Goal: Use online tool/utility: Utilize a website feature to perform a specific function

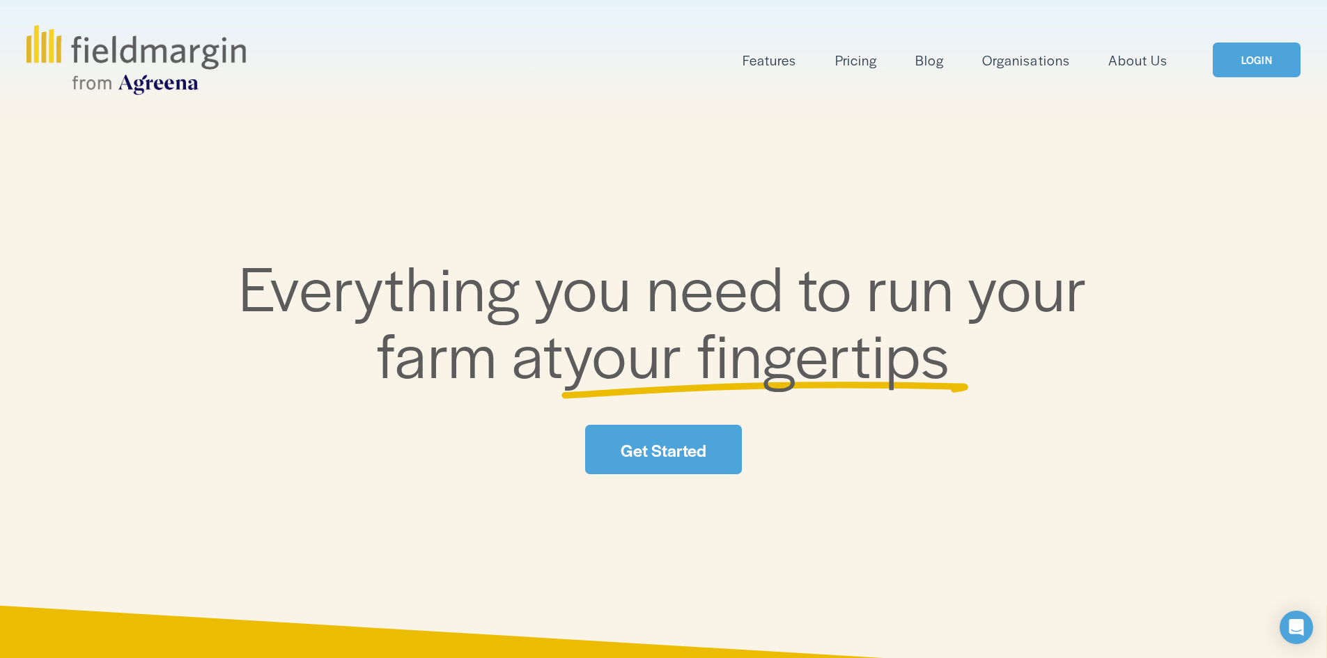
click at [1242, 65] on link "LOGIN" at bounding box center [1257, 60] width 88 height 36
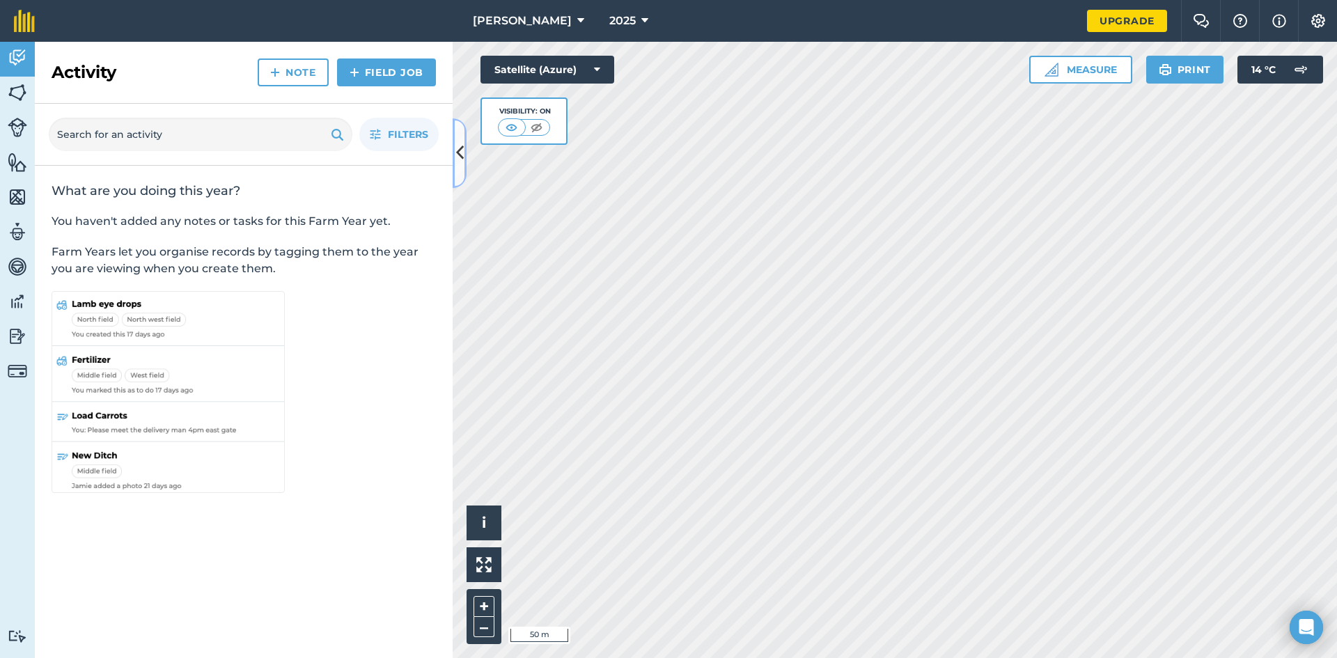
click at [458, 143] on icon at bounding box center [460, 153] width 8 height 24
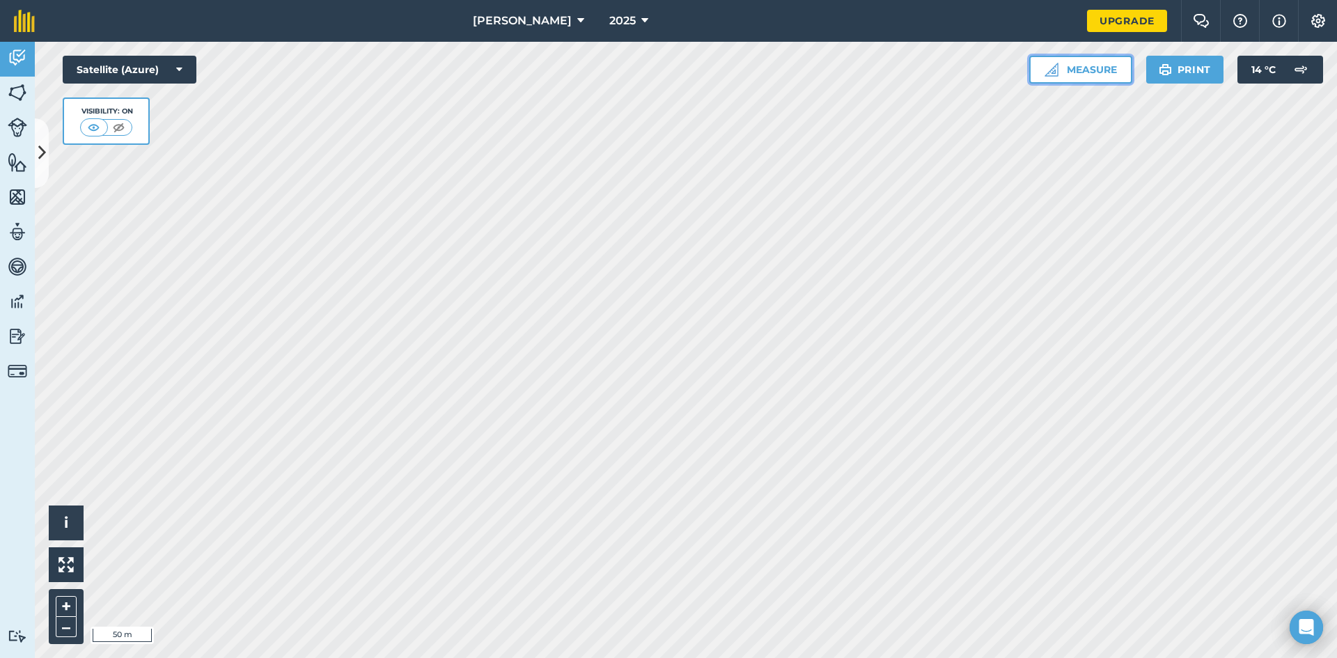
click at [1099, 68] on button "Measure" at bounding box center [1080, 70] width 103 height 28
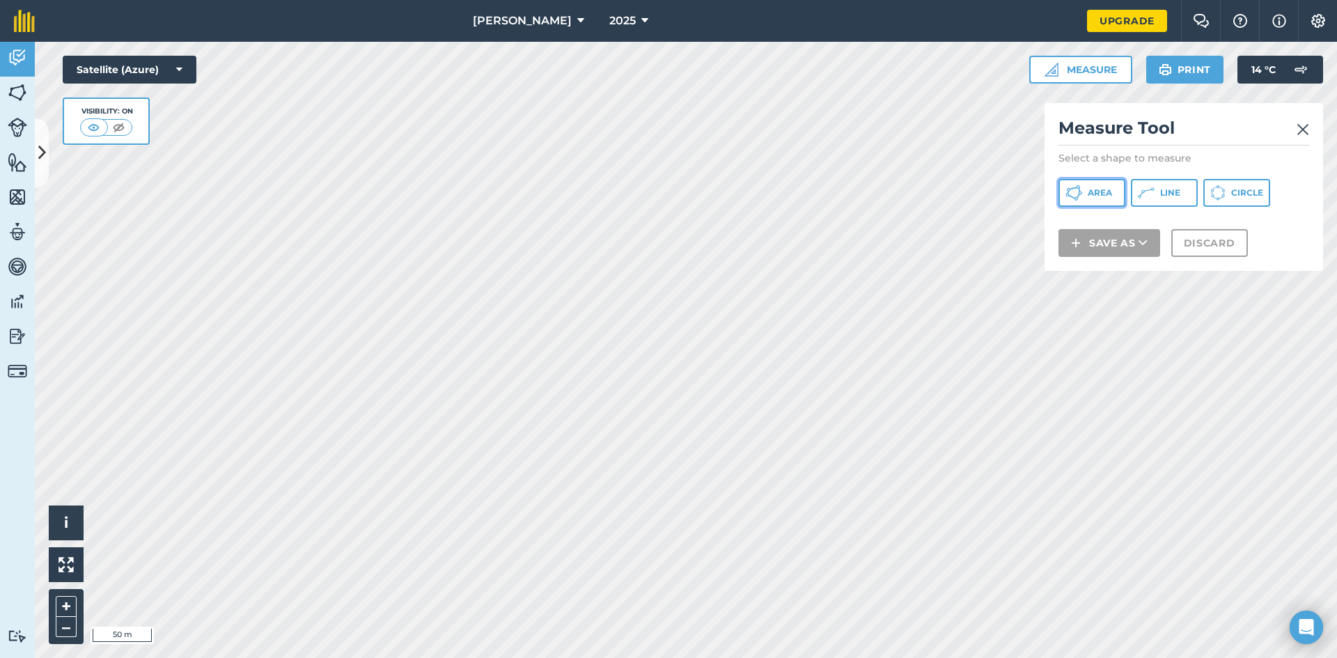
click at [1114, 197] on button "Area" at bounding box center [1092, 193] width 67 height 28
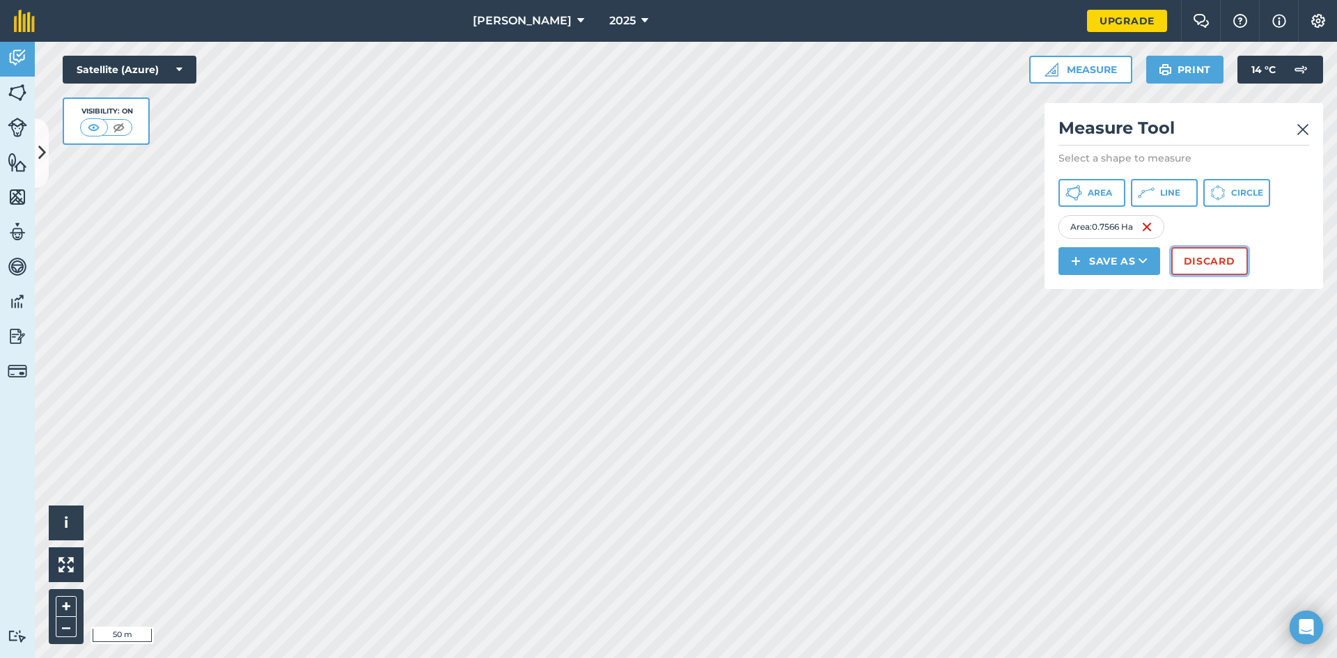
click at [1194, 260] on button "Discard" at bounding box center [1210, 261] width 77 height 28
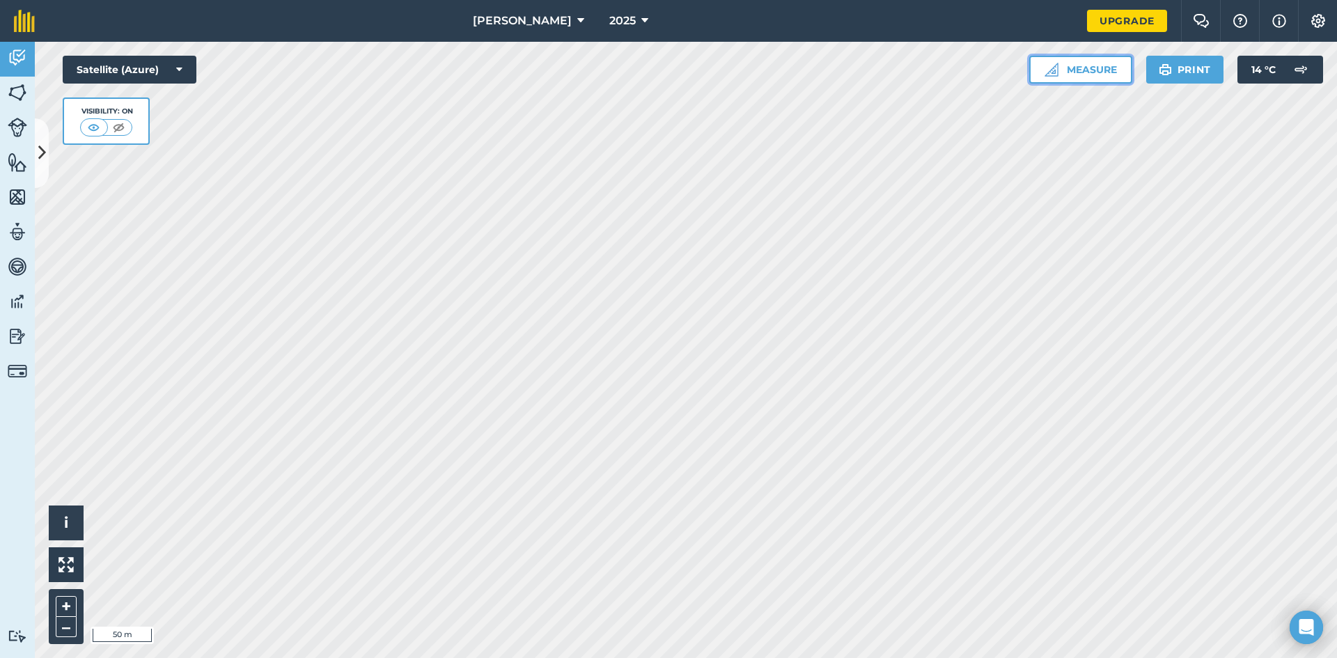
click at [1059, 59] on button "Measure" at bounding box center [1080, 70] width 103 height 28
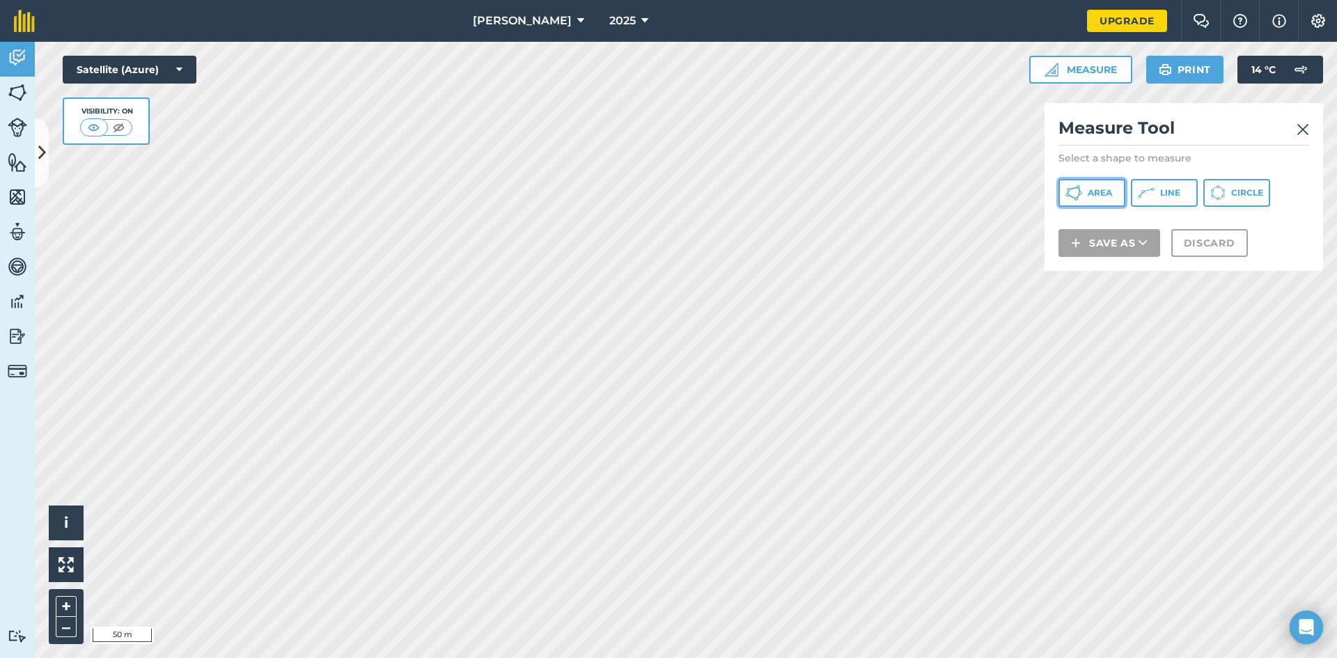
click at [1107, 196] on span "Area" at bounding box center [1100, 192] width 24 height 11
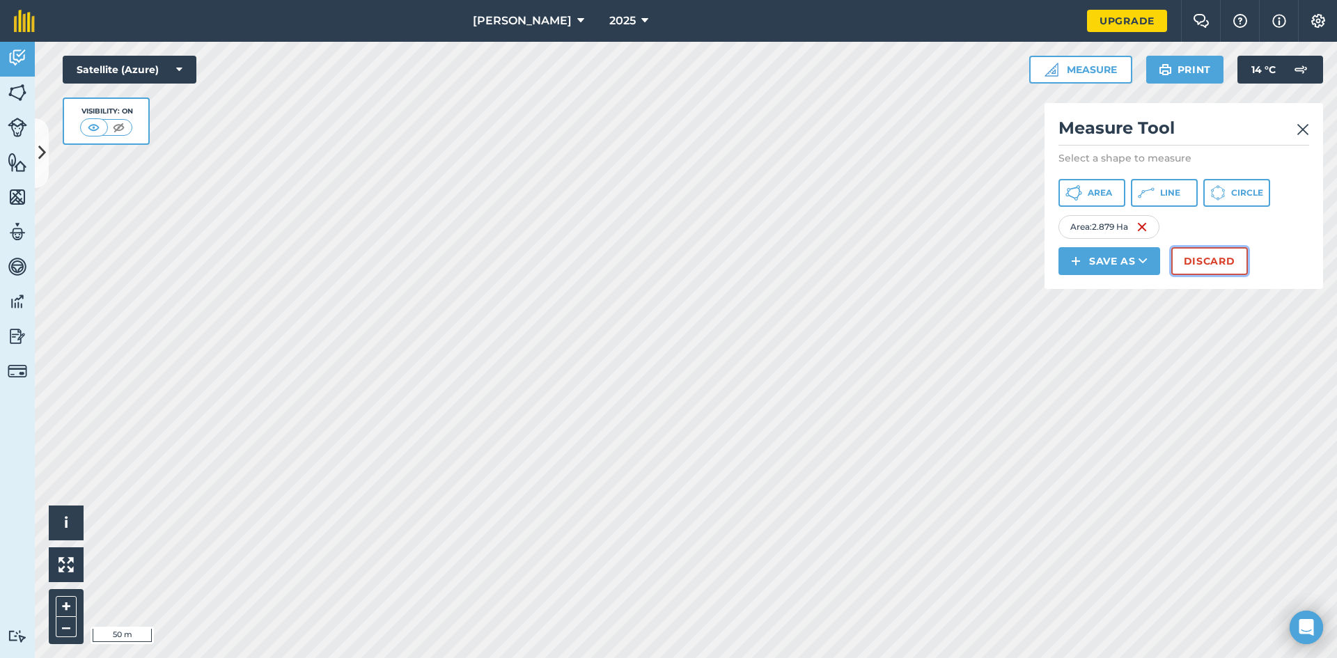
click at [1189, 258] on button "Discard" at bounding box center [1210, 261] width 77 height 28
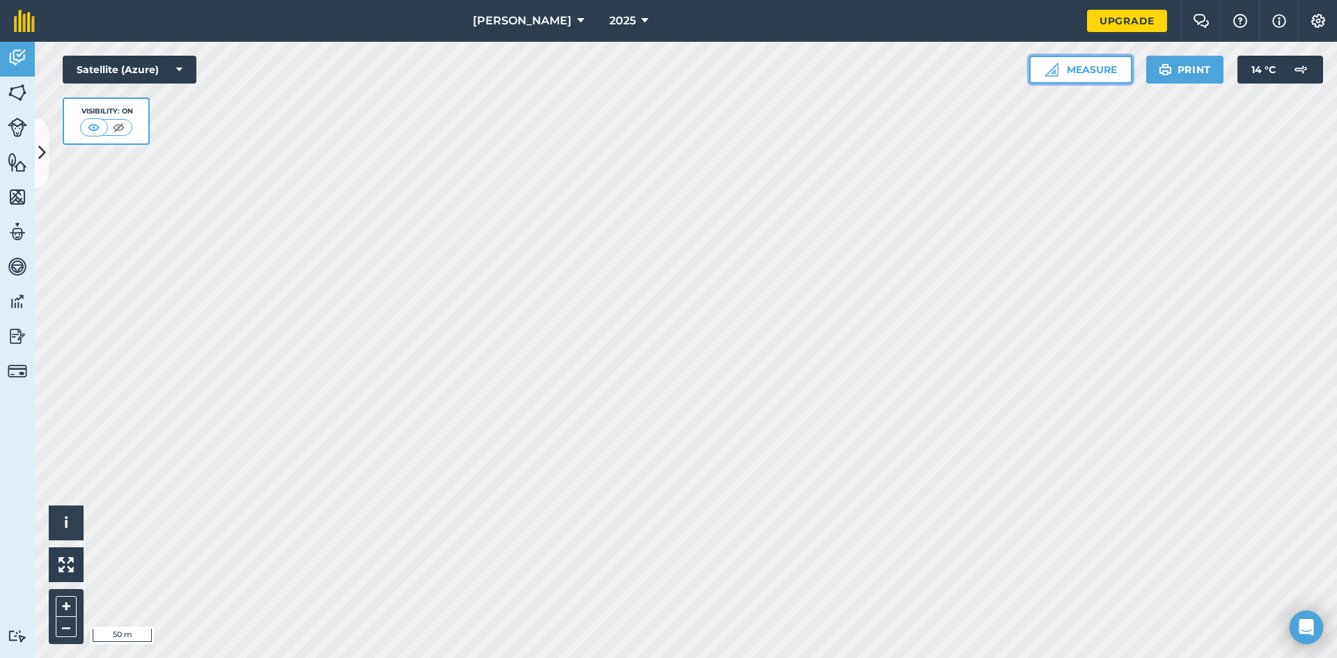
click at [1078, 66] on button "Measure" at bounding box center [1080, 70] width 103 height 28
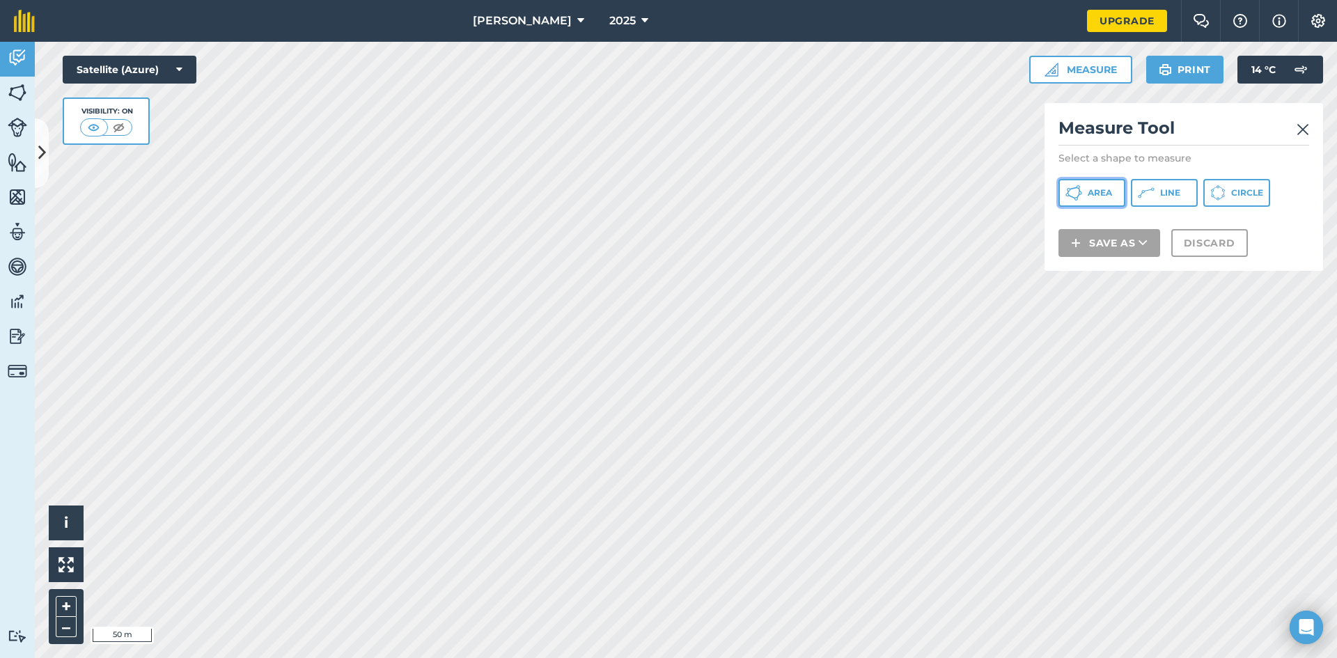
click at [1066, 189] on icon at bounding box center [1074, 193] width 17 height 17
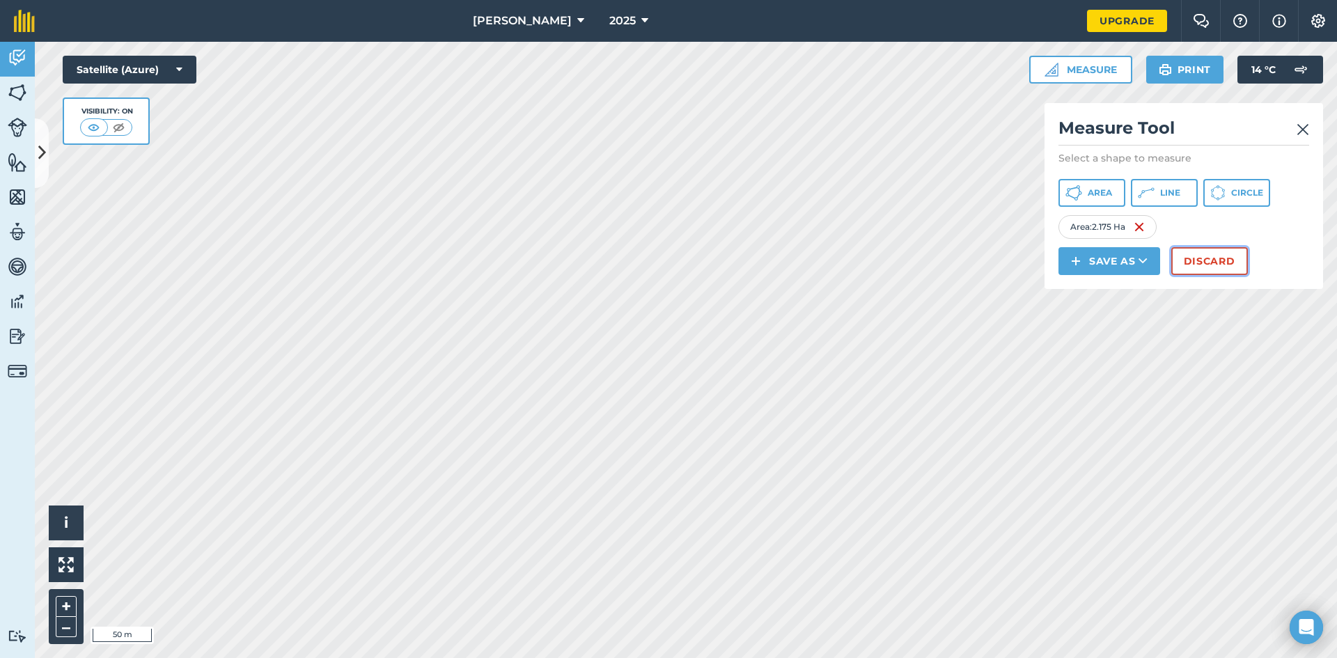
click at [1199, 267] on button "Discard" at bounding box center [1210, 261] width 77 height 28
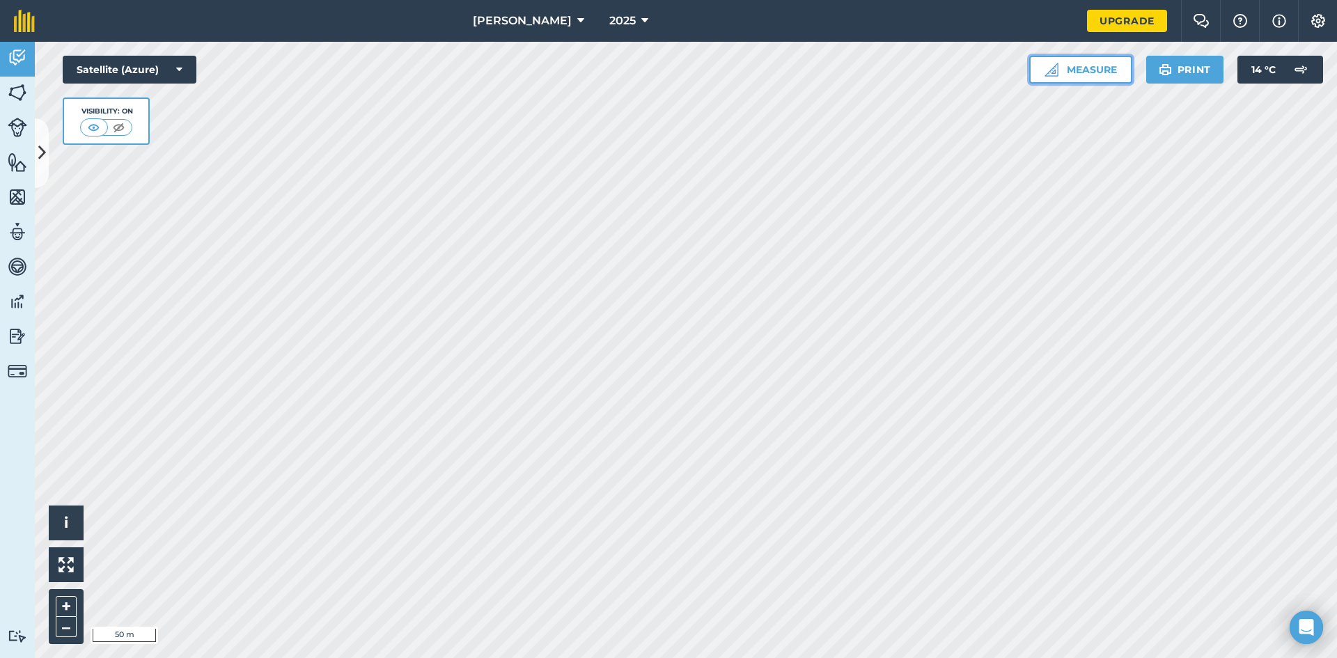
click at [1061, 61] on button "Measure" at bounding box center [1080, 70] width 103 height 28
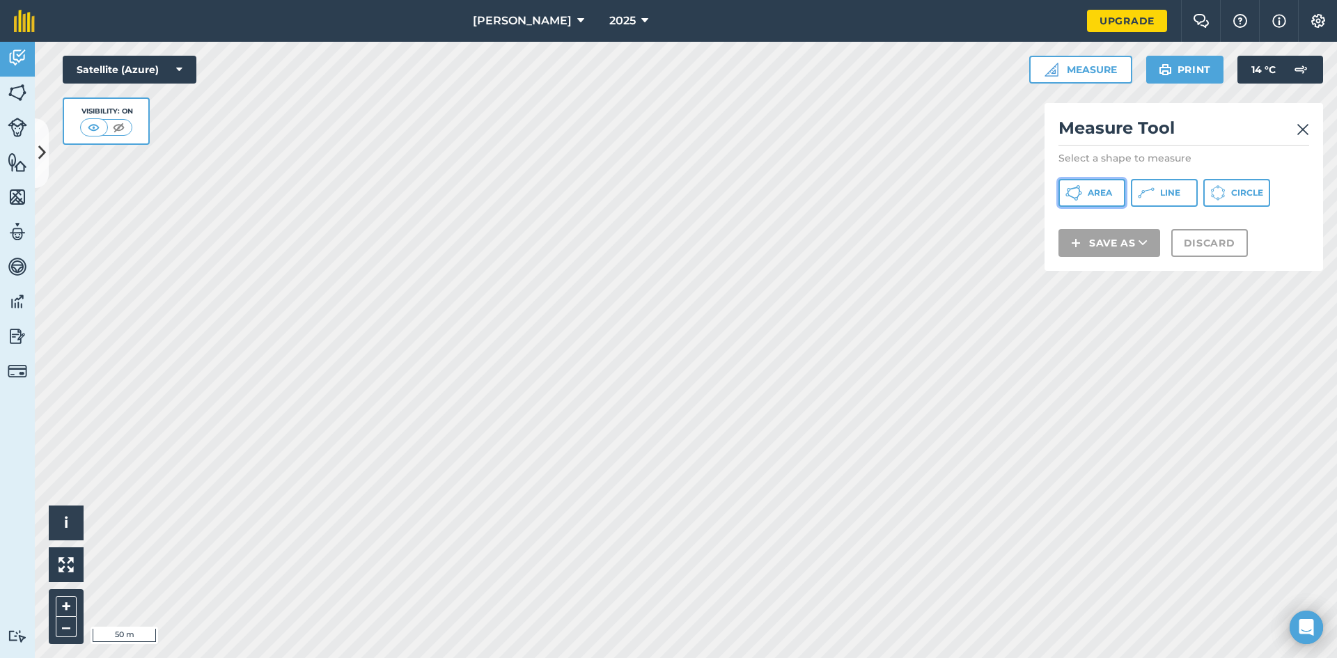
click at [1091, 197] on span "Area" at bounding box center [1100, 192] width 24 height 11
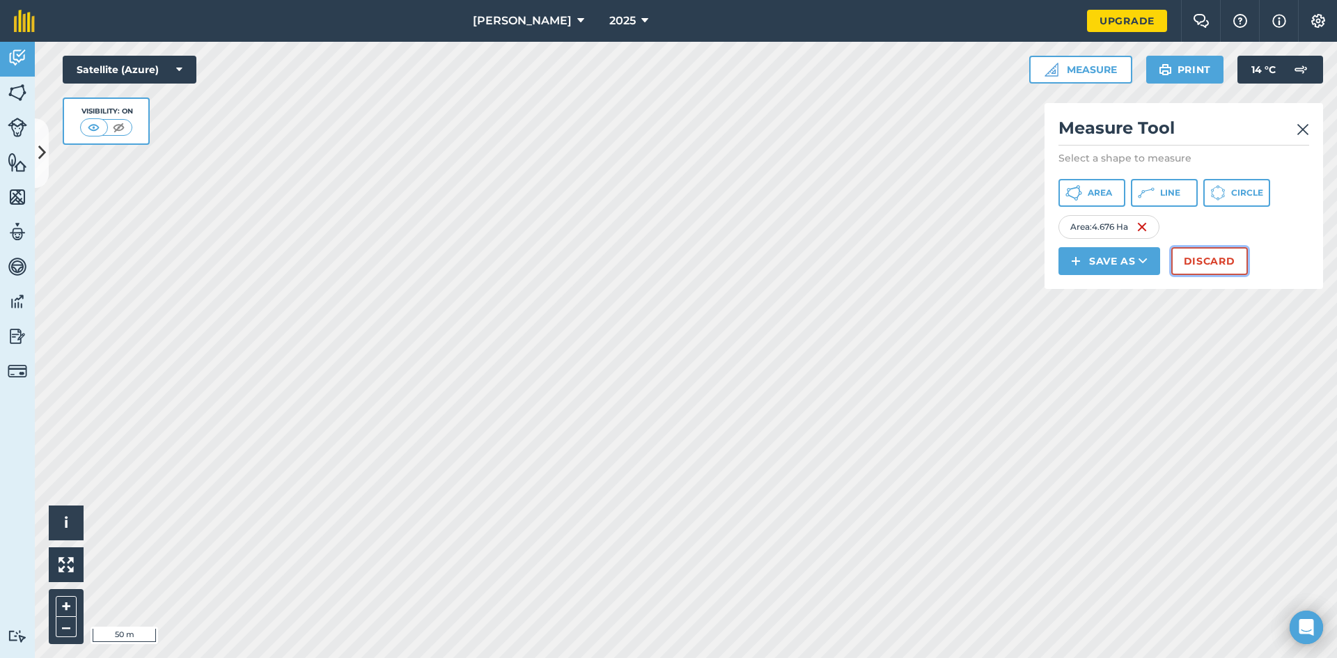
click at [1192, 255] on button "Discard" at bounding box center [1210, 261] width 77 height 28
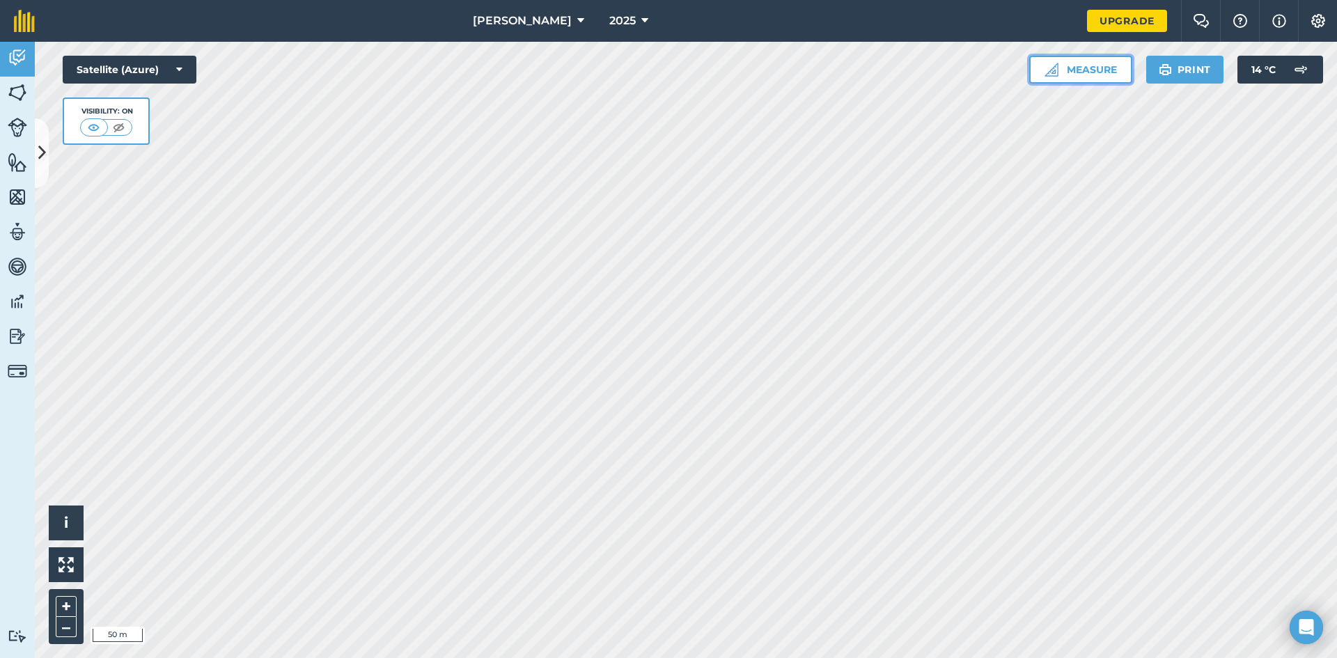
click at [1068, 73] on button "Measure" at bounding box center [1080, 70] width 103 height 28
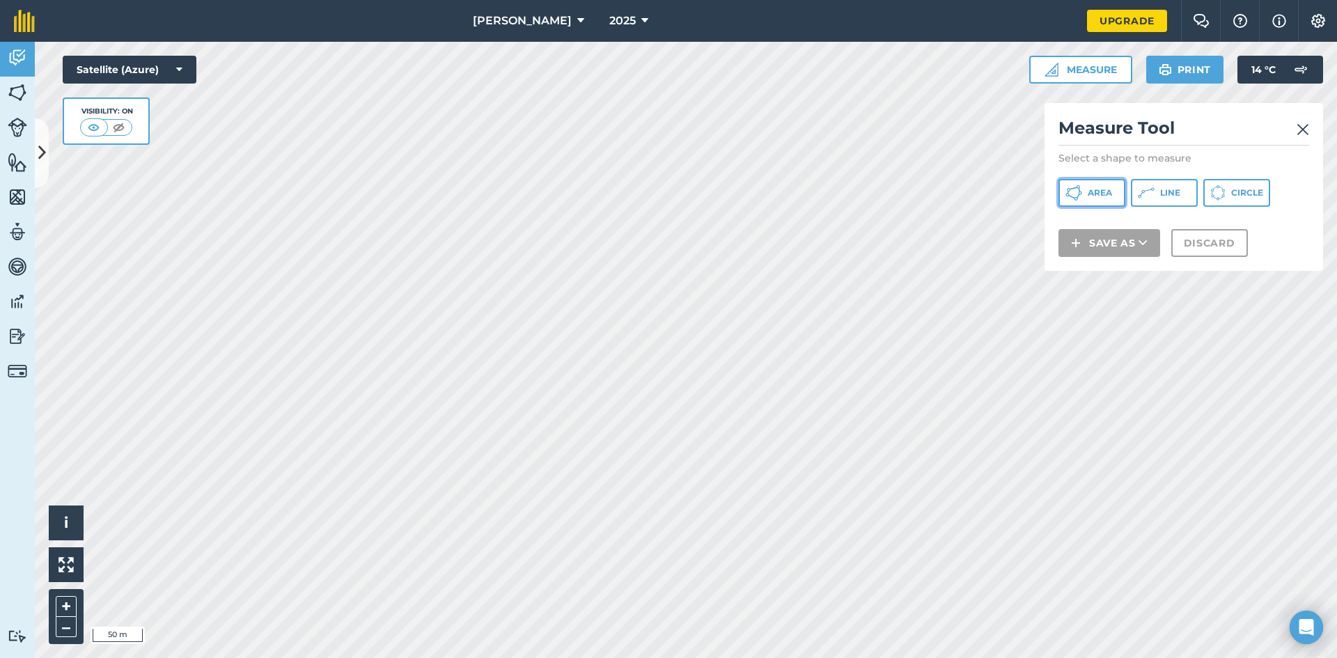
click at [1096, 187] on button "Area" at bounding box center [1092, 193] width 67 height 28
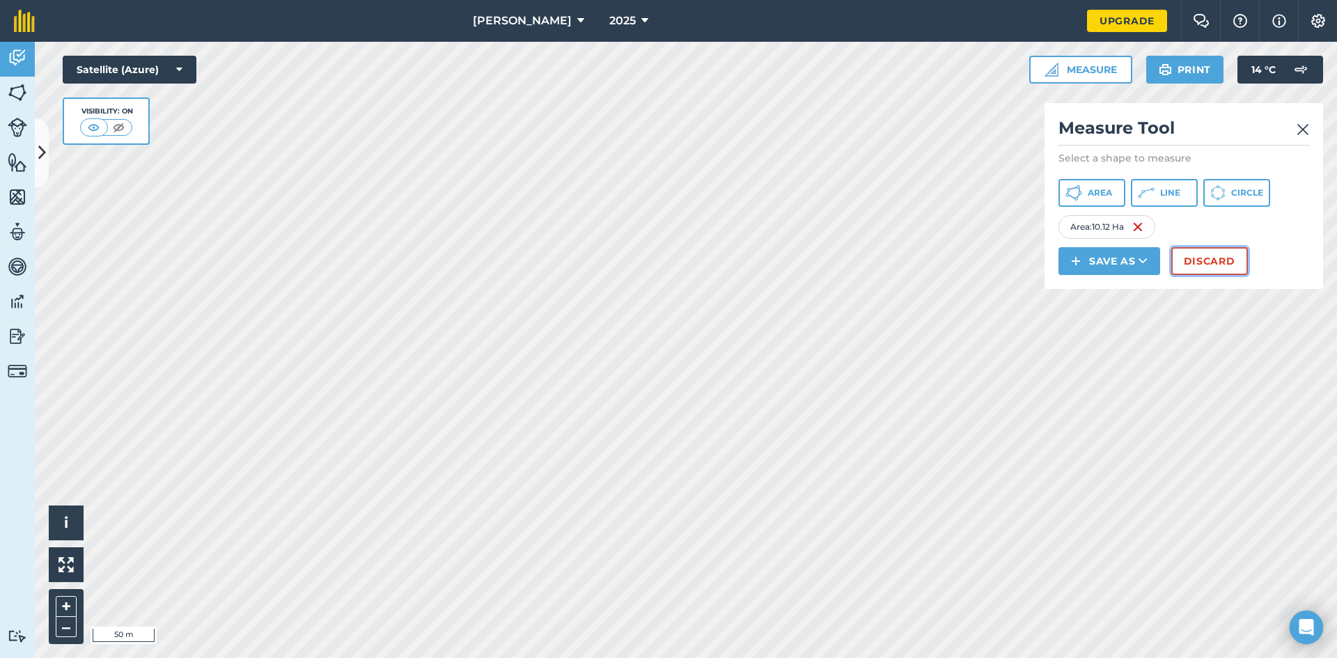
click at [1228, 265] on button "Discard" at bounding box center [1210, 261] width 77 height 28
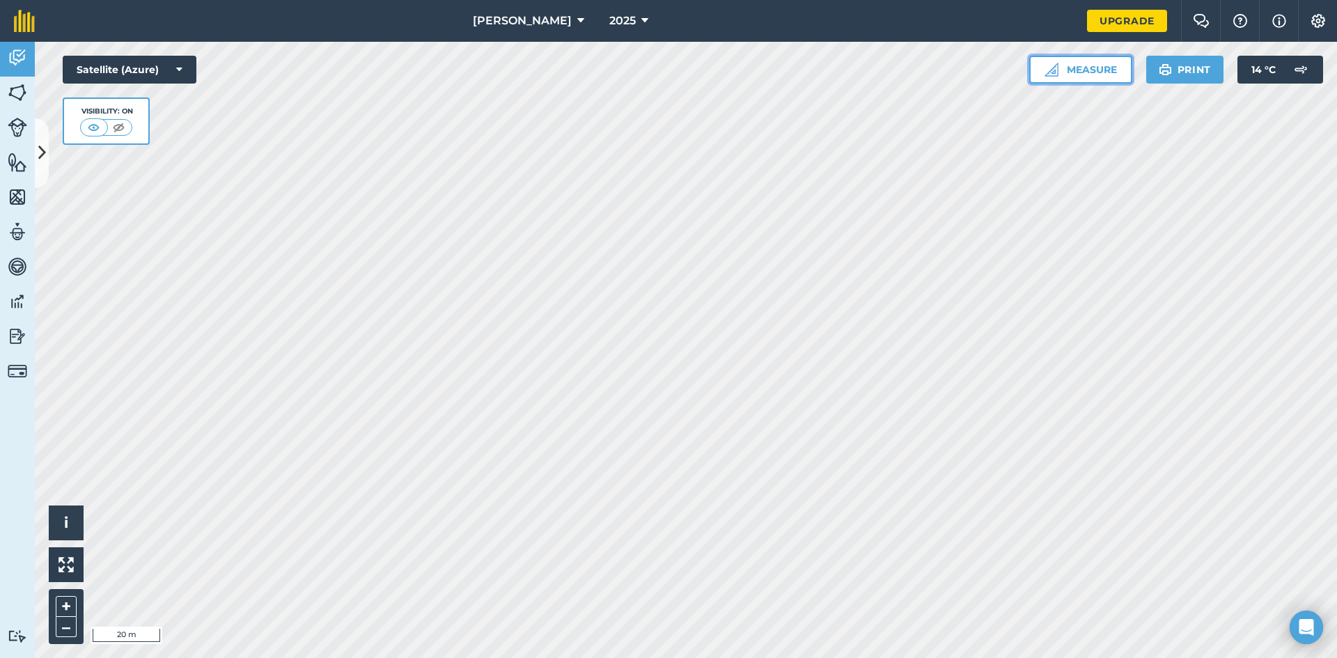
click at [1107, 74] on button "Measure" at bounding box center [1080, 70] width 103 height 28
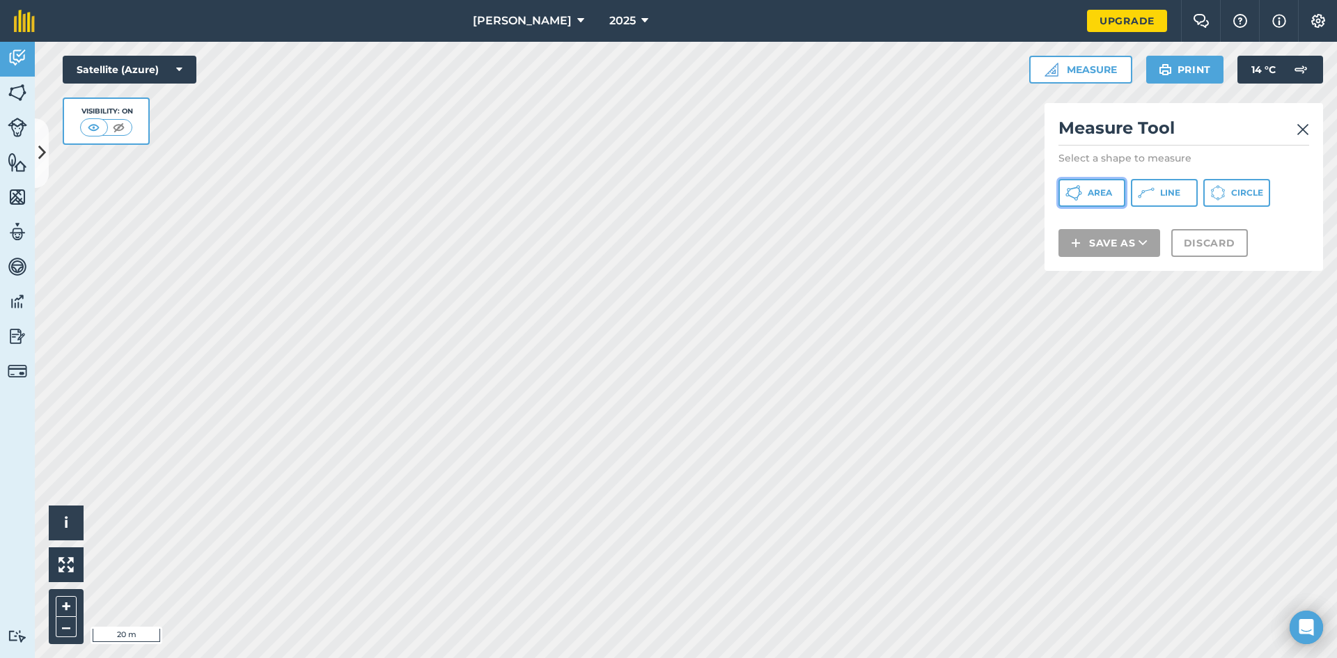
click at [1112, 203] on button "Area" at bounding box center [1092, 193] width 67 height 28
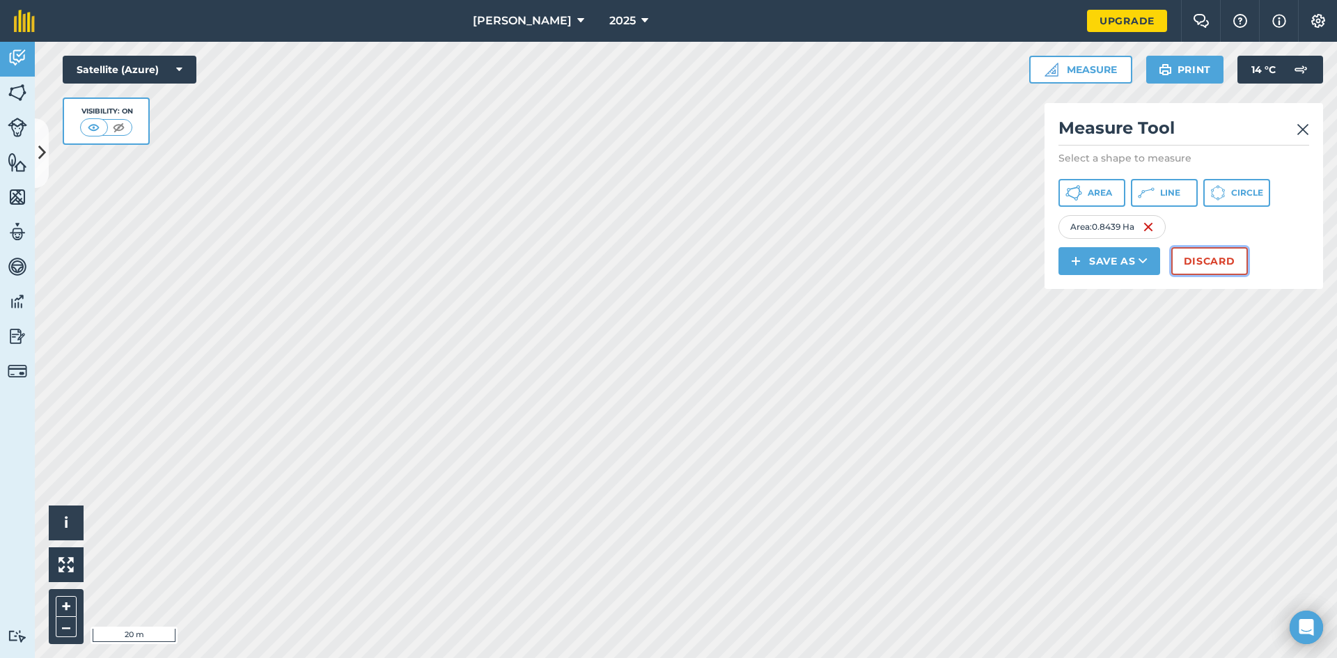
click at [1213, 257] on button "Discard" at bounding box center [1210, 261] width 77 height 28
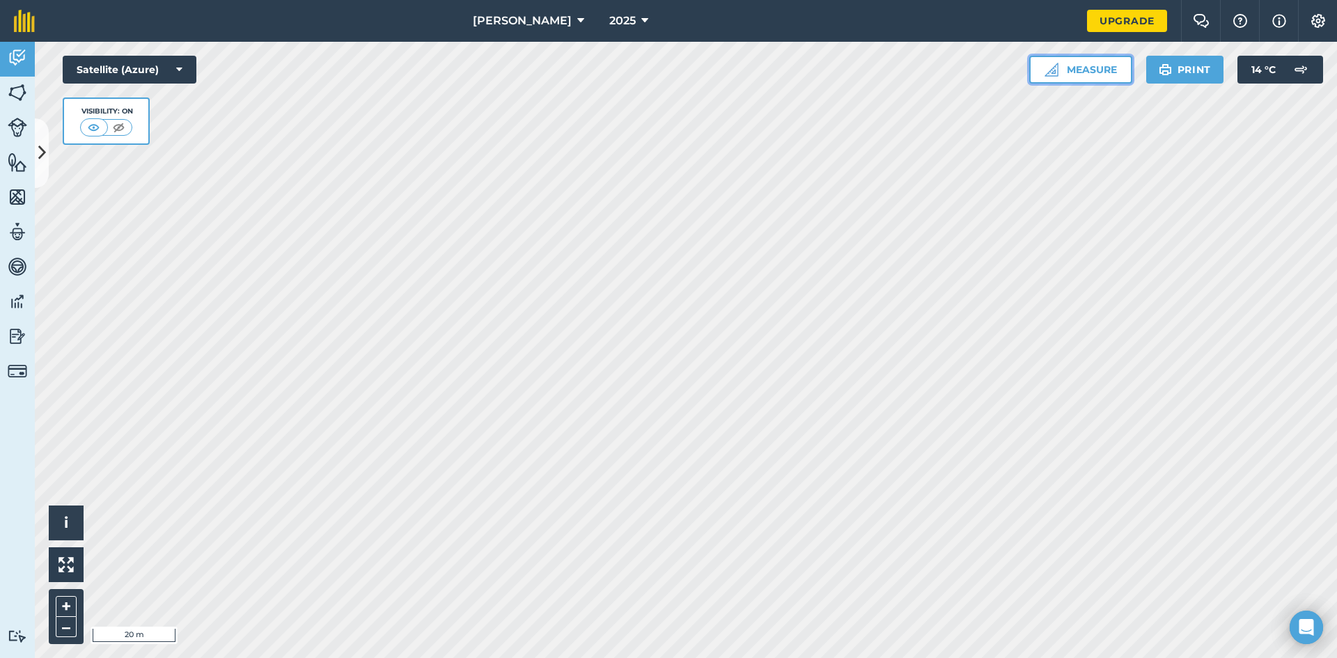
click at [1093, 62] on button "Measure" at bounding box center [1080, 70] width 103 height 28
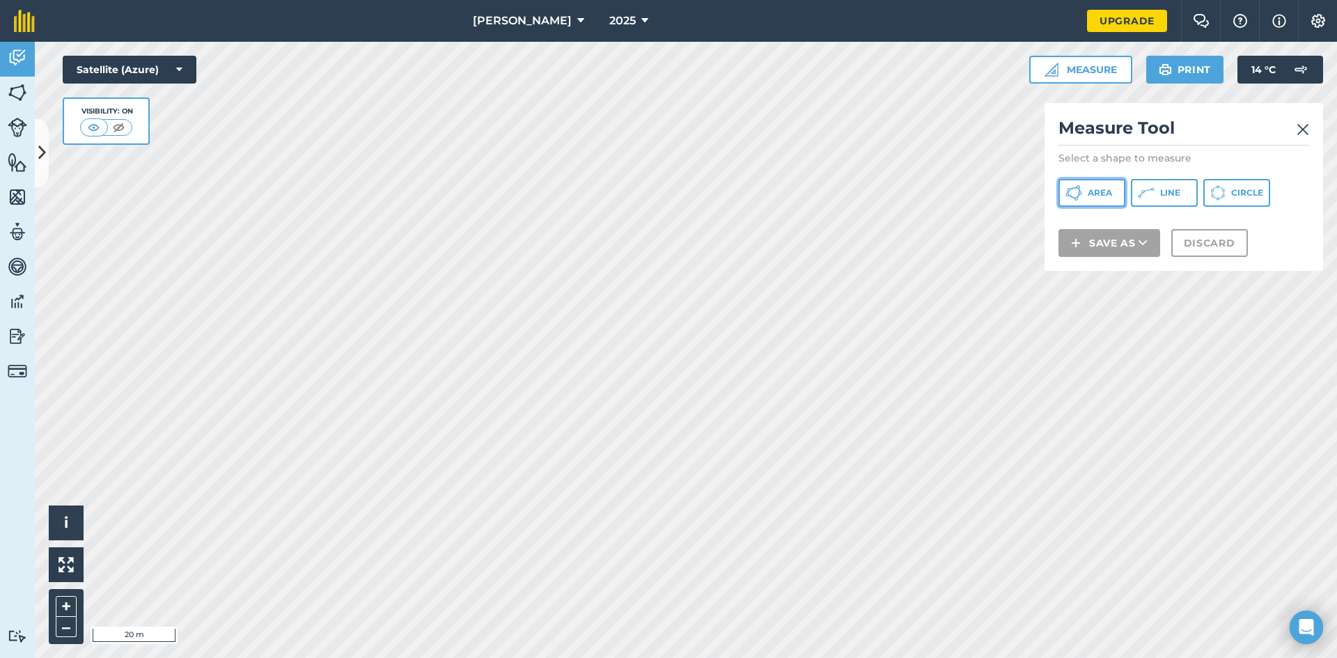
click at [1101, 202] on button "Area" at bounding box center [1092, 193] width 67 height 28
click at [1307, 132] on img at bounding box center [1303, 129] width 13 height 17
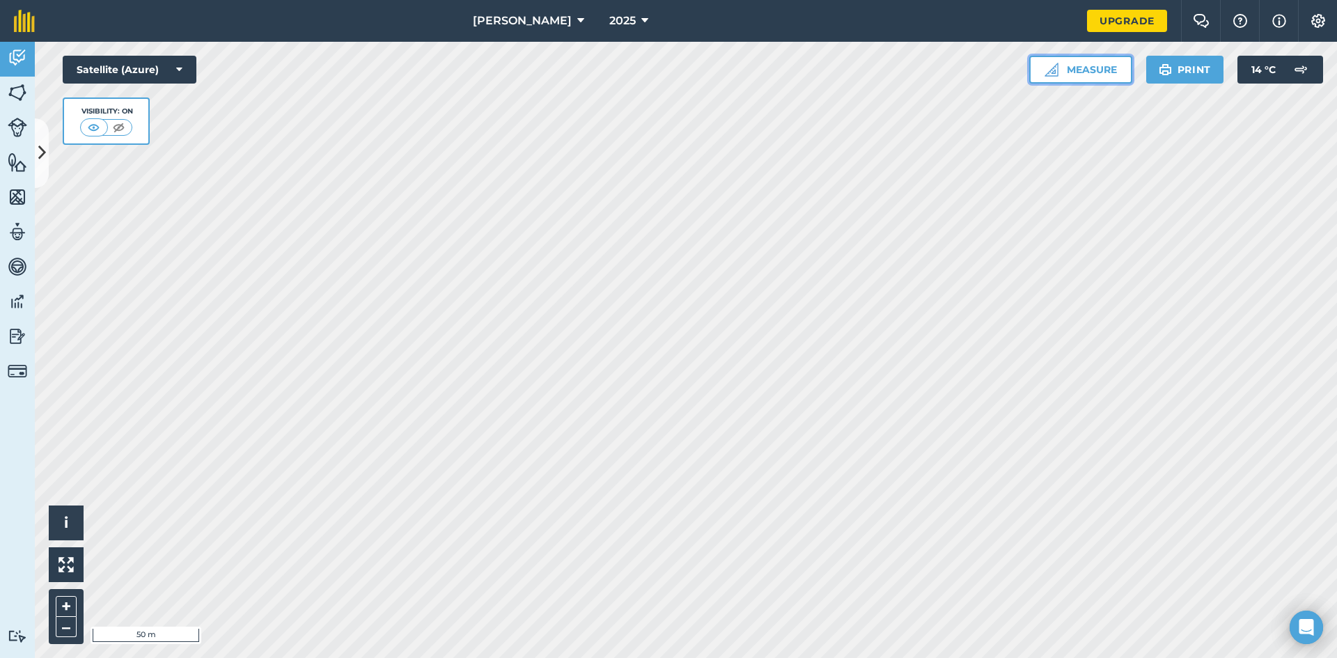
click at [1080, 72] on button "Measure" at bounding box center [1080, 70] width 103 height 28
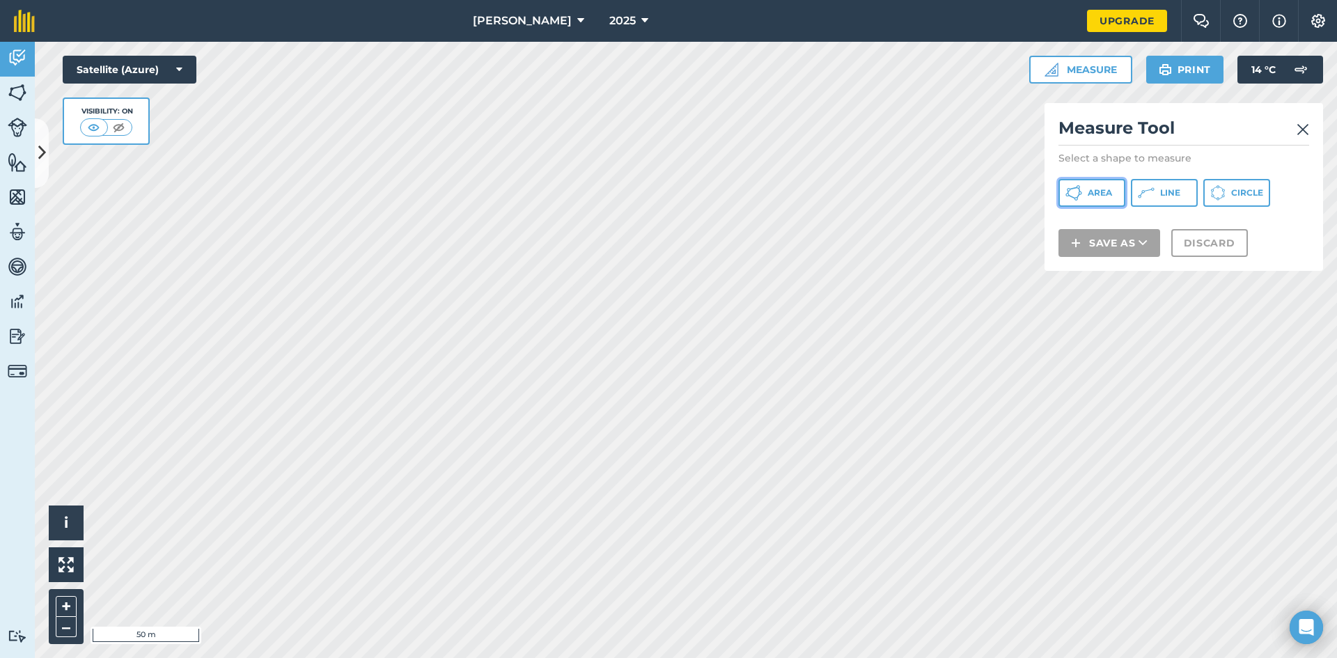
click at [1107, 199] on button "Area" at bounding box center [1092, 193] width 67 height 28
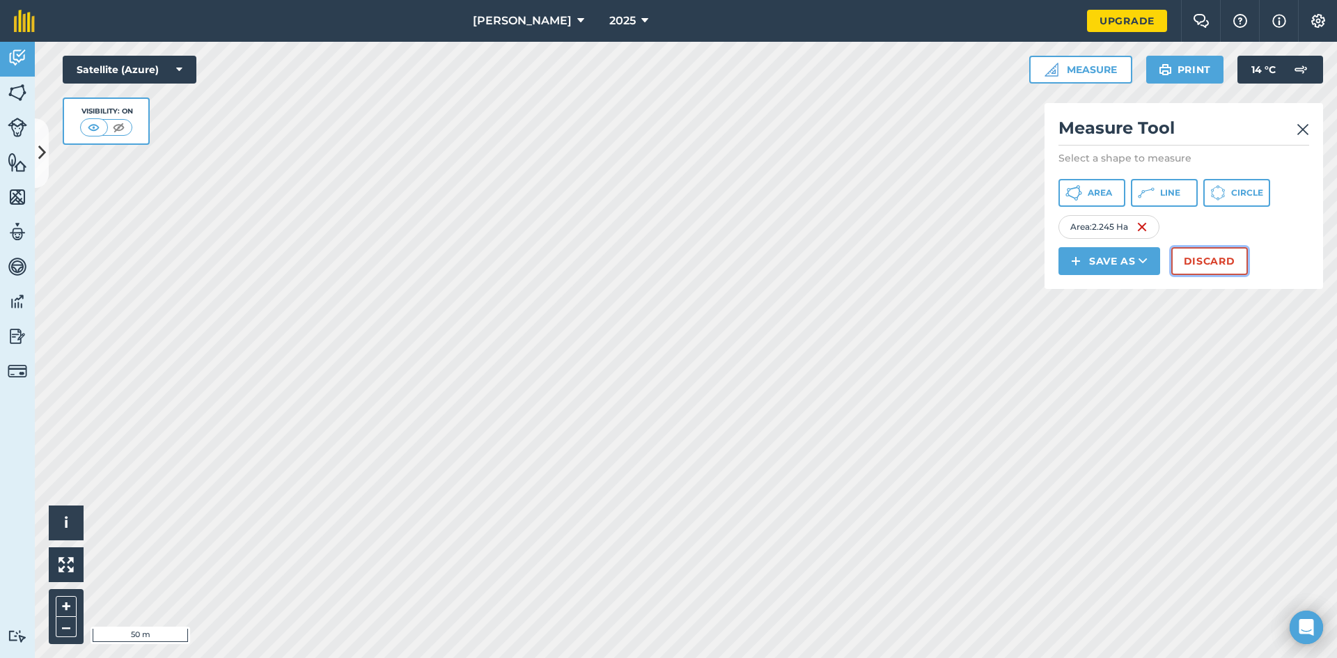
click at [1206, 265] on button "Discard" at bounding box center [1210, 261] width 77 height 28
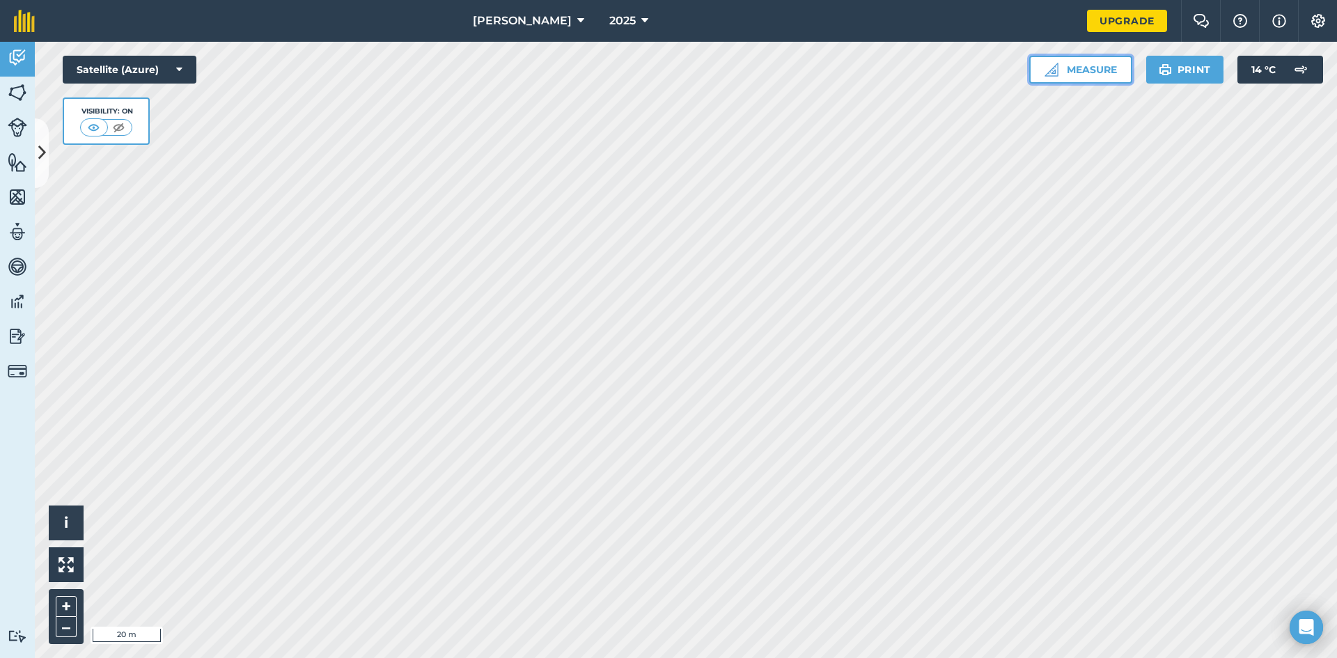
click at [1097, 77] on button "Measure" at bounding box center [1080, 70] width 103 height 28
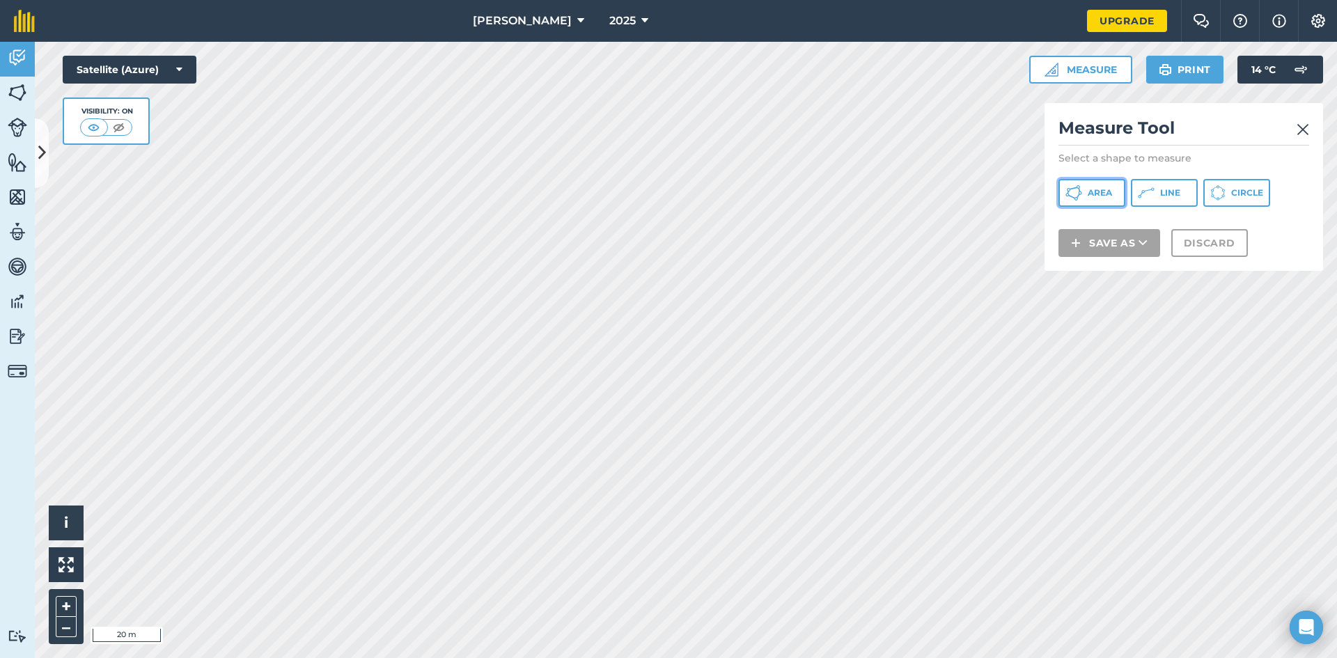
click at [1094, 193] on span "Area" at bounding box center [1100, 192] width 24 height 11
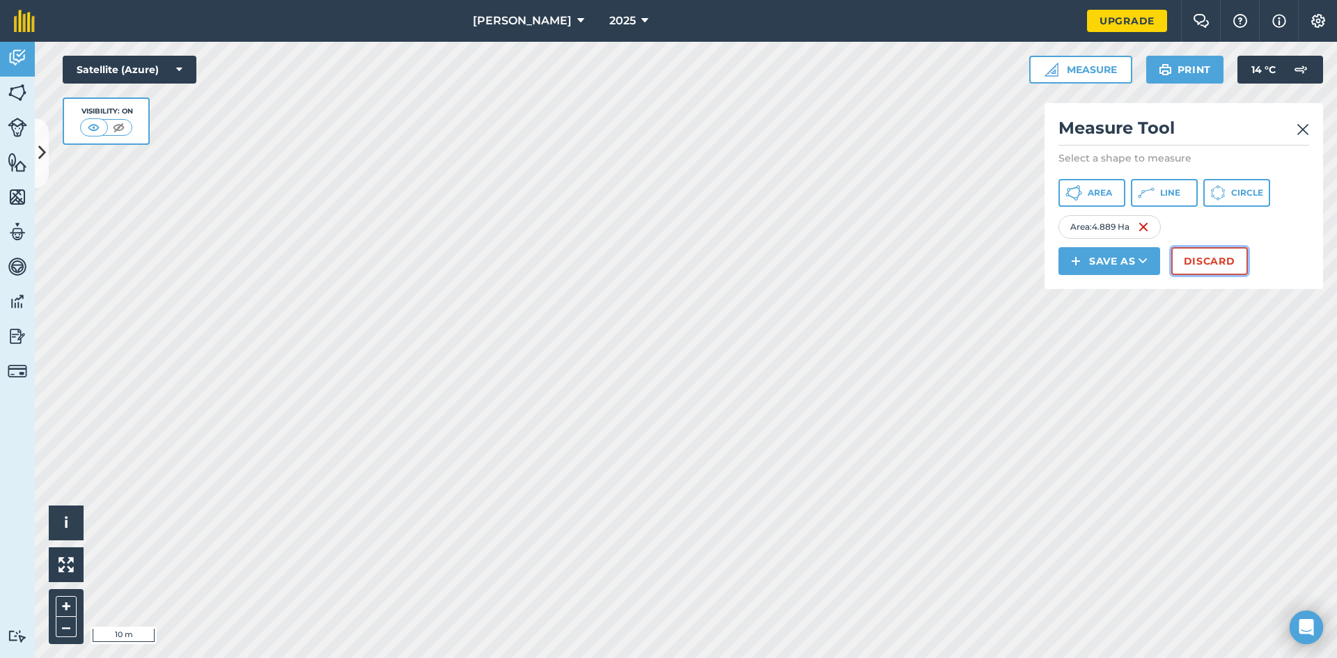
click at [1183, 266] on button "Discard" at bounding box center [1210, 261] width 77 height 28
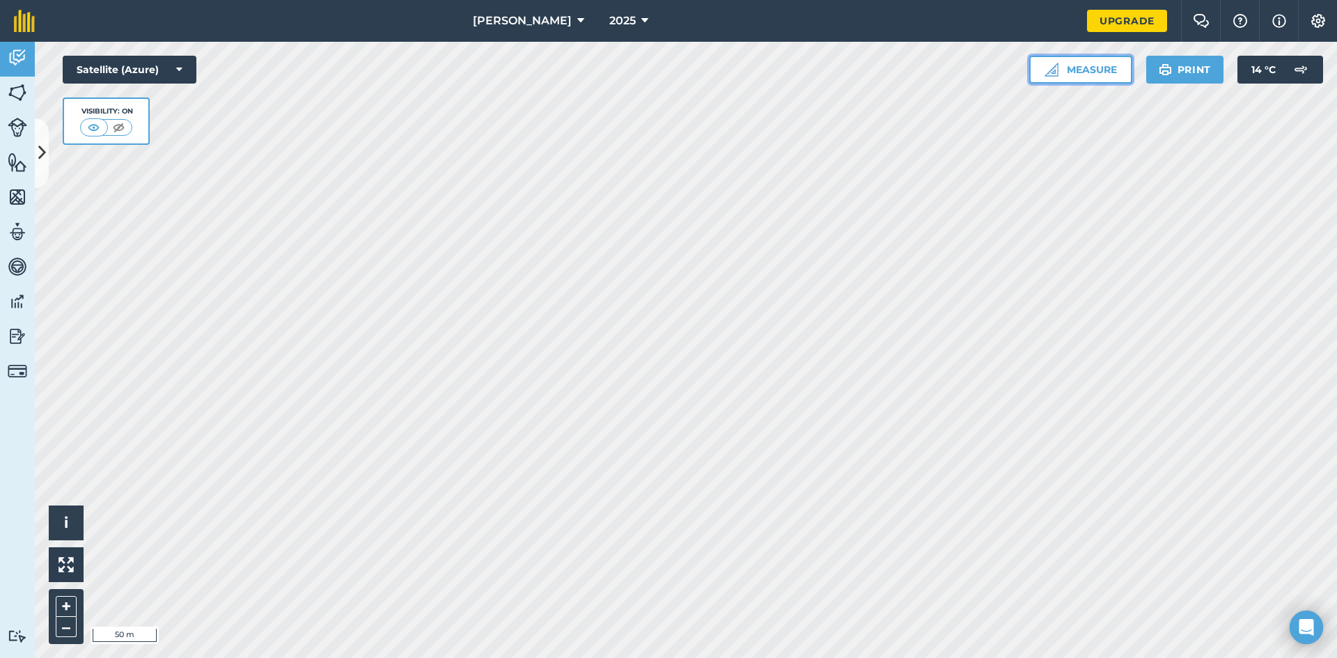
click at [1094, 69] on button "Measure" at bounding box center [1080, 70] width 103 height 28
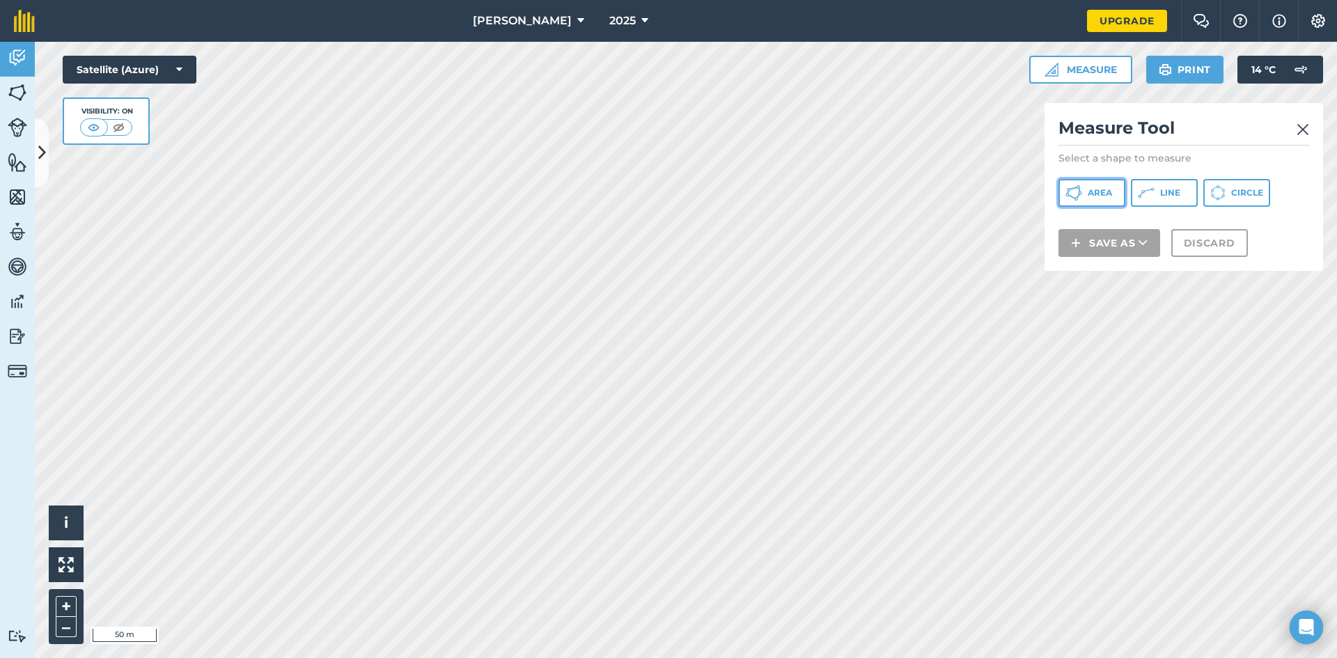
click at [1082, 187] on button "Area" at bounding box center [1092, 193] width 67 height 28
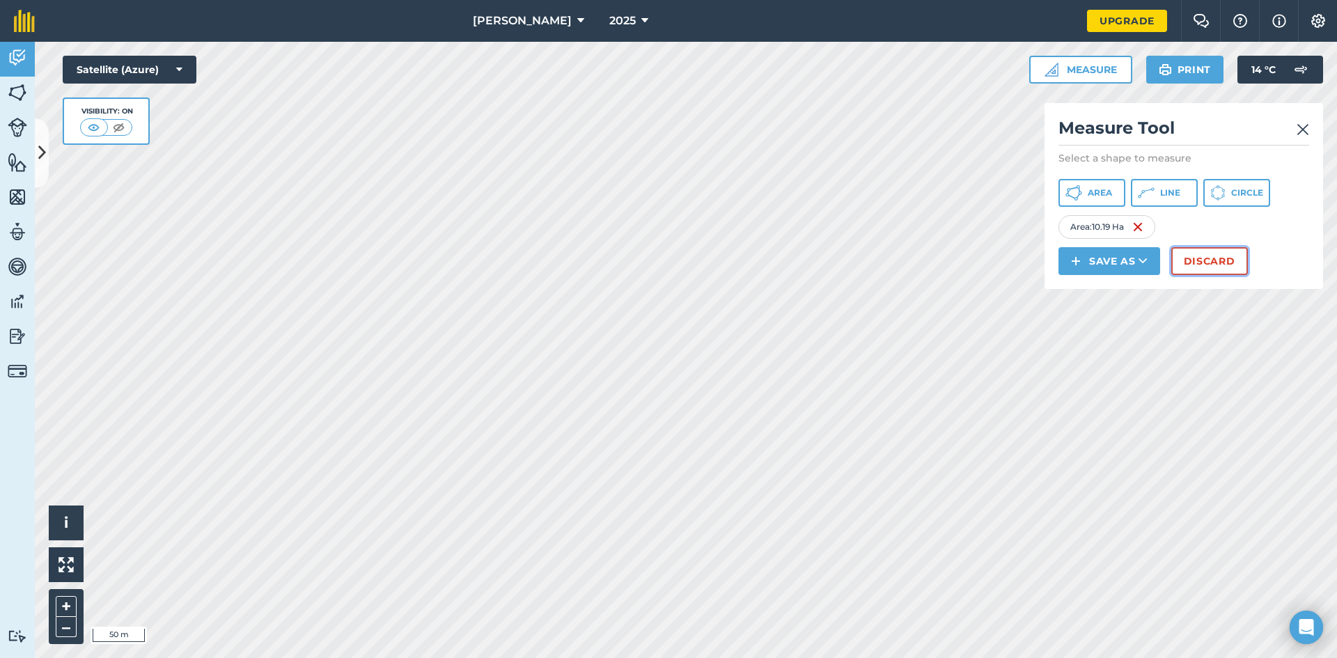
click at [1188, 266] on button "Discard" at bounding box center [1210, 261] width 77 height 28
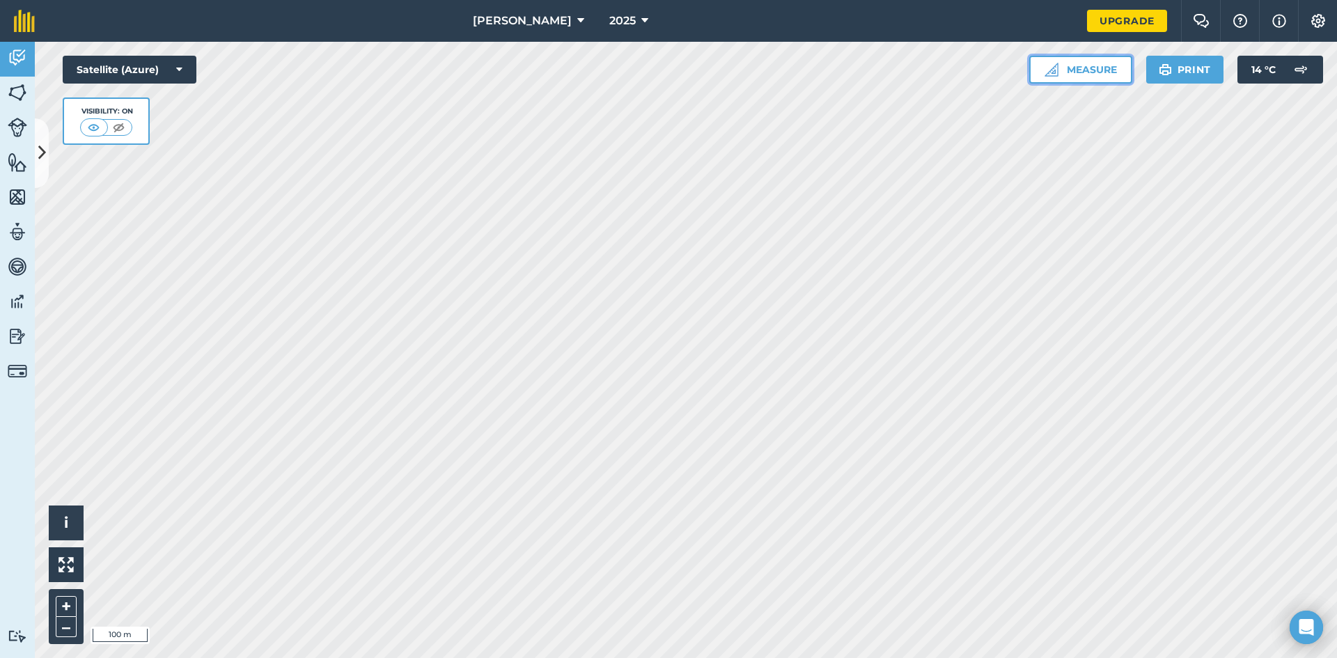
click at [1070, 70] on button "Measure" at bounding box center [1080, 70] width 103 height 28
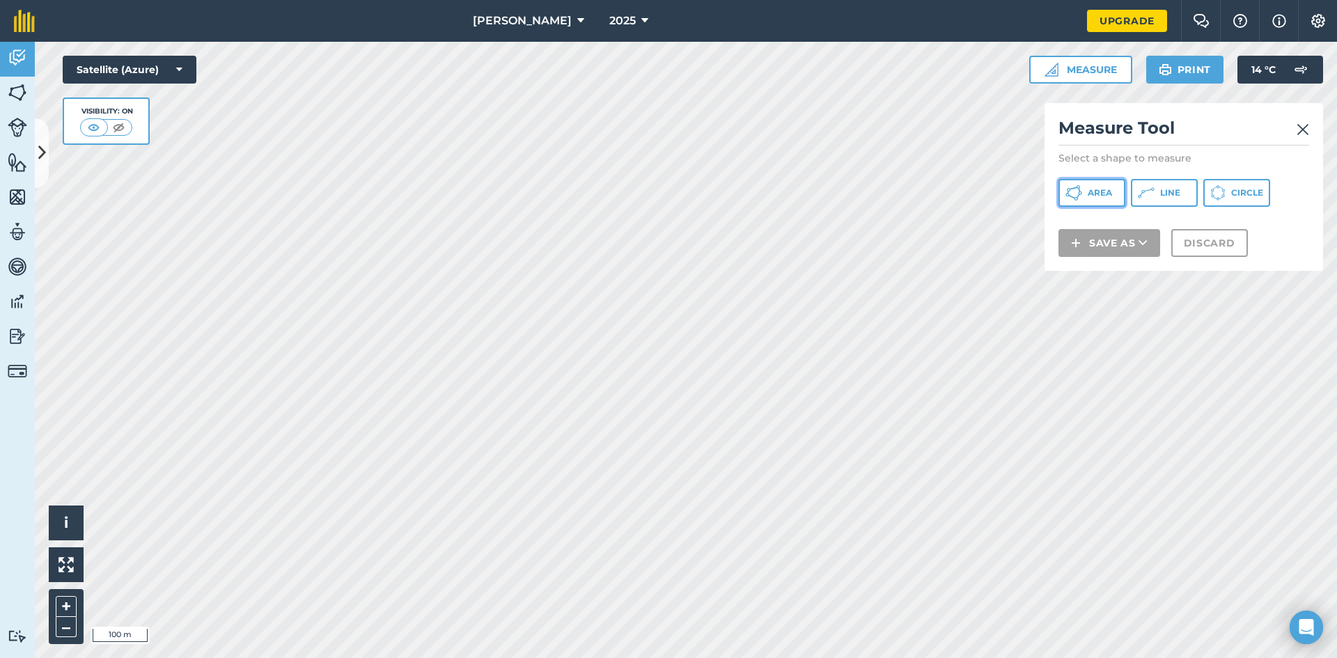
click at [1098, 192] on span "Area" at bounding box center [1100, 192] width 24 height 11
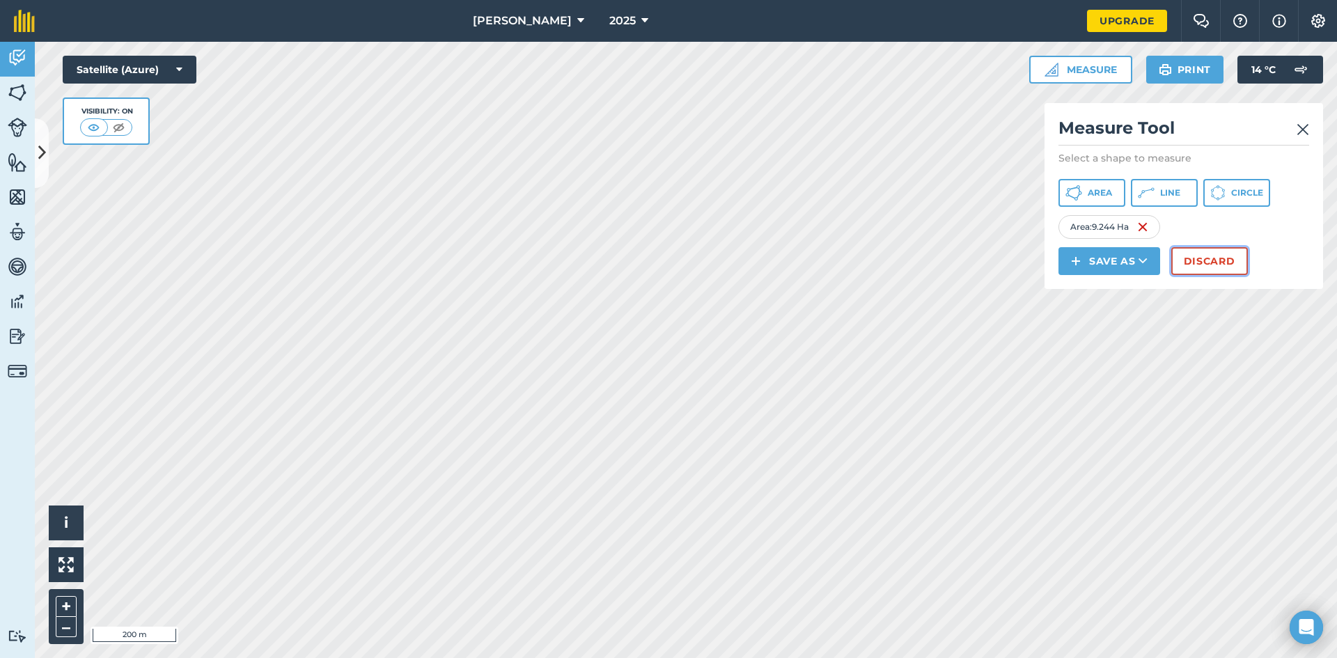
click at [1214, 270] on button "Discard" at bounding box center [1210, 261] width 77 height 28
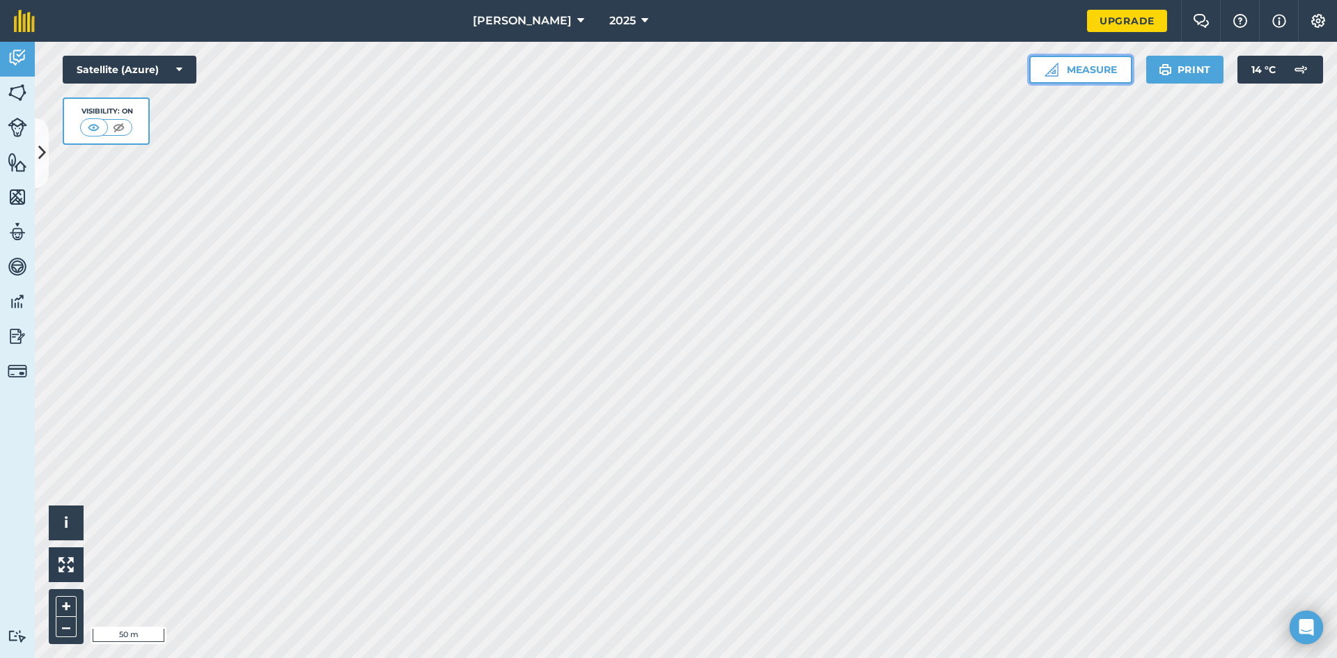
click at [1069, 68] on button "Measure" at bounding box center [1080, 70] width 103 height 28
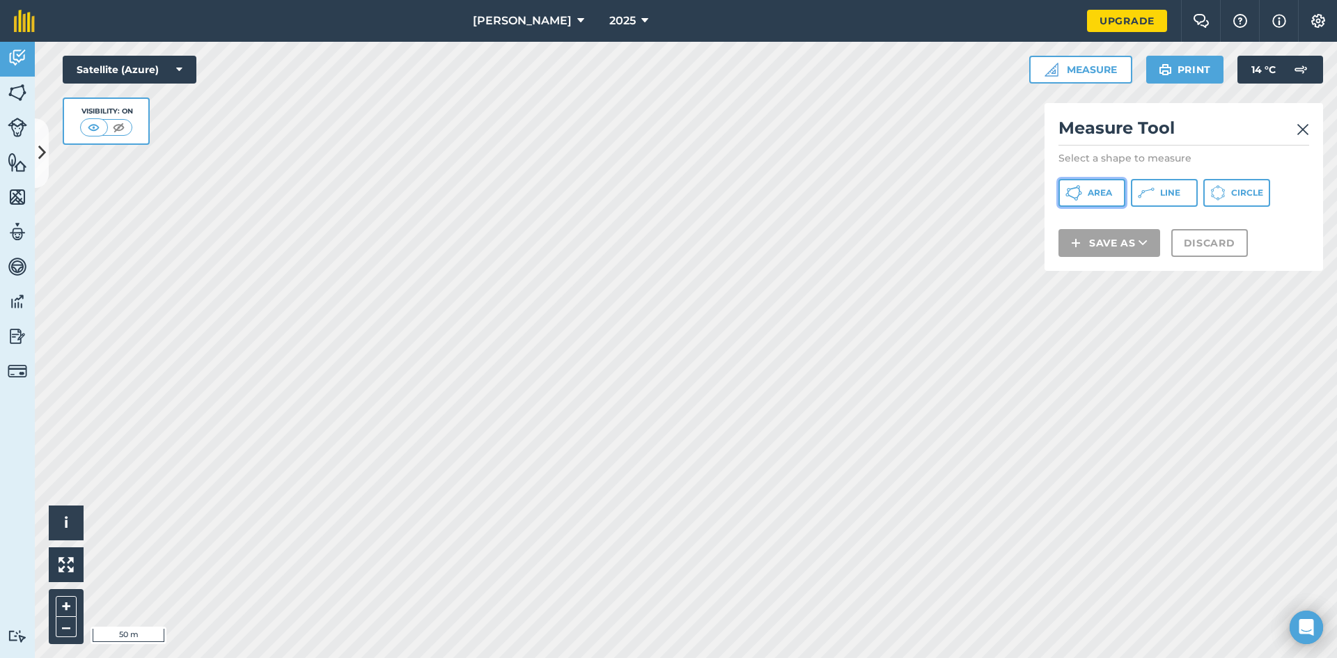
click at [1103, 196] on span "Area" at bounding box center [1100, 192] width 24 height 11
click at [1304, 130] on img at bounding box center [1303, 129] width 13 height 17
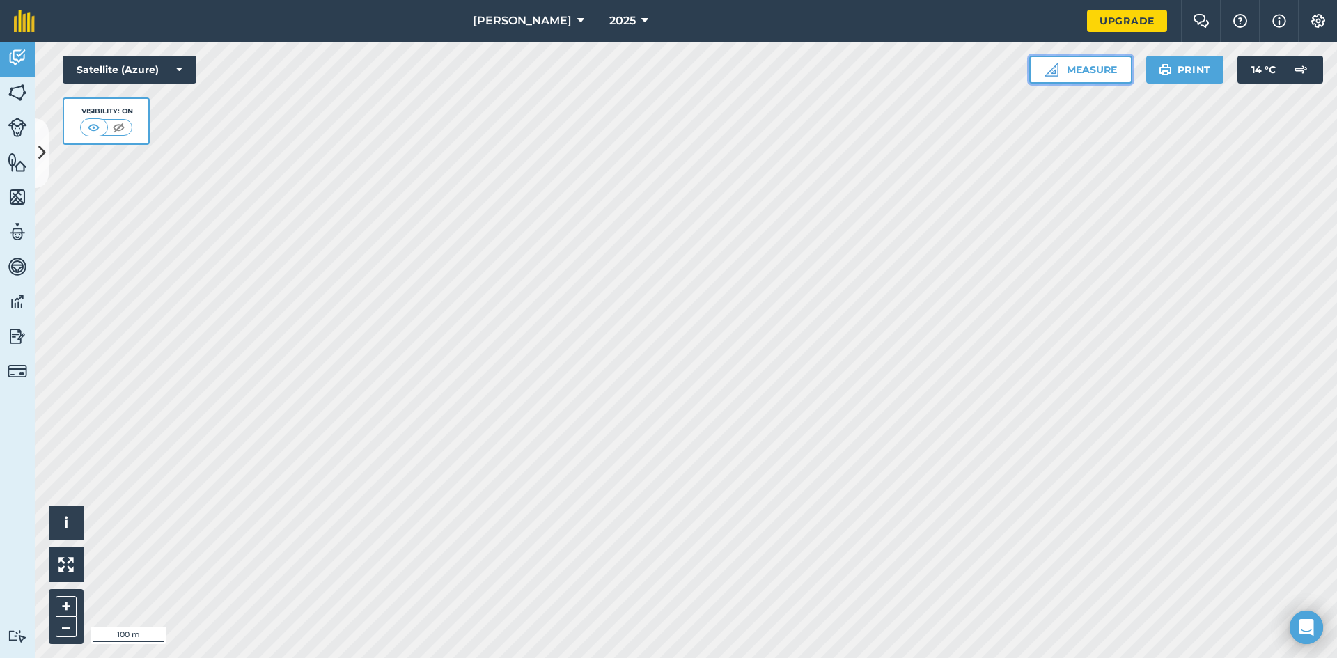
click at [1117, 70] on button "Measure" at bounding box center [1080, 70] width 103 height 28
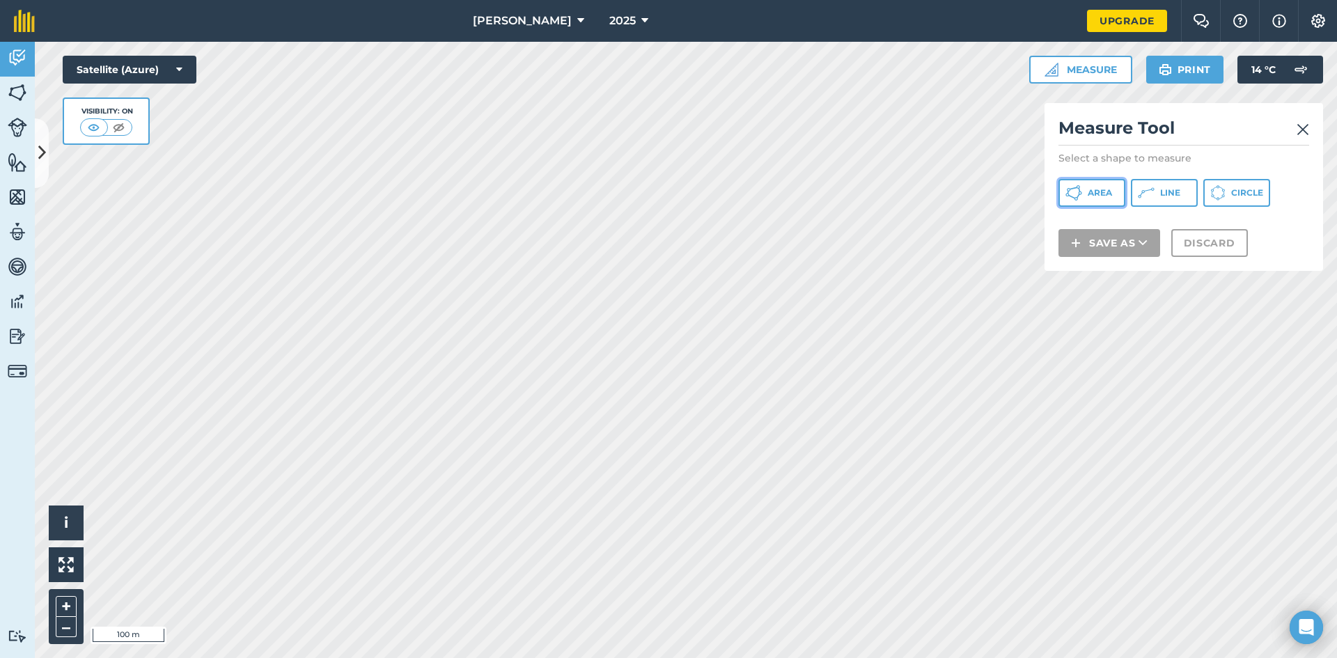
click at [1098, 205] on button "Area" at bounding box center [1092, 193] width 67 height 28
